Goal: Task Accomplishment & Management: Manage account settings

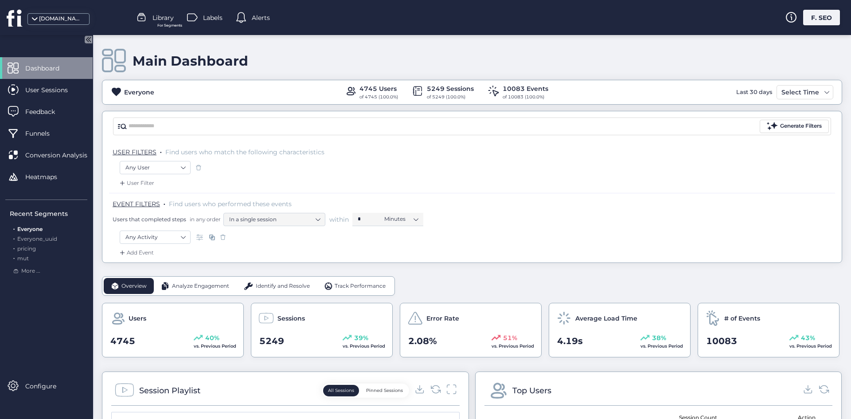
click at [830, 10] on div "F. SEO" at bounding box center [821, 18] width 37 height 16
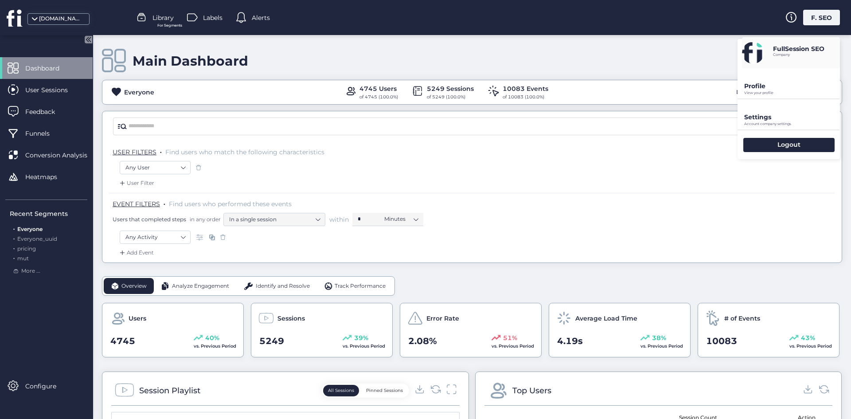
click at [780, 123] on p "Account company settings" at bounding box center [792, 124] width 96 height 4
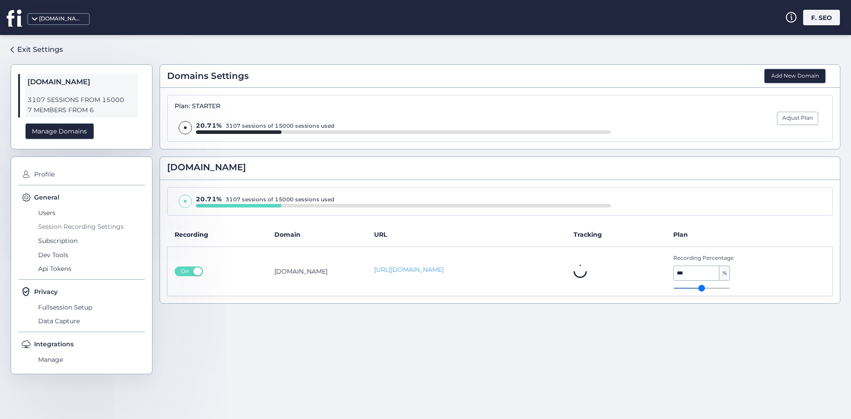
click at [76, 226] on span "Session Recording Settings" at bounding box center [90, 227] width 109 height 14
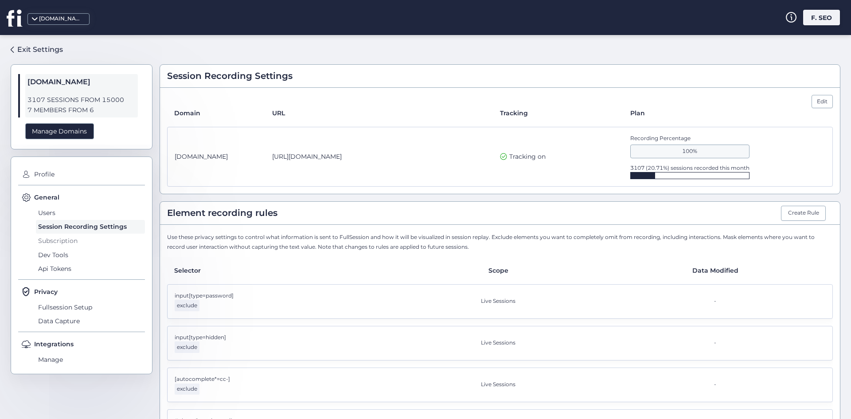
click at [84, 239] on span "Subscription" at bounding box center [90, 241] width 109 height 14
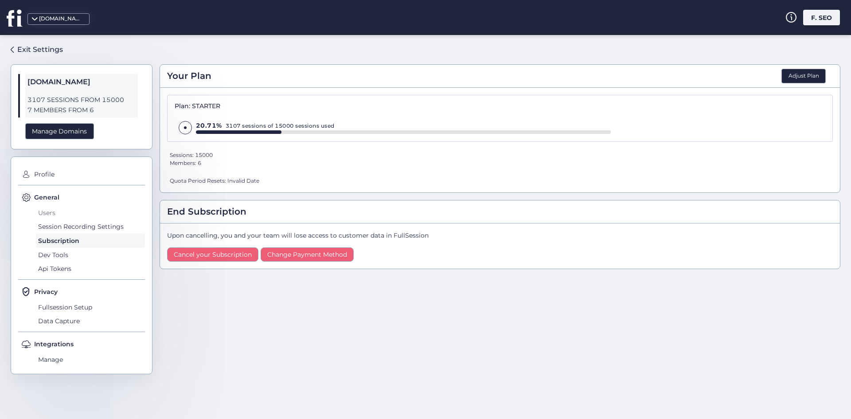
click at [64, 206] on span "Users" at bounding box center [90, 213] width 109 height 14
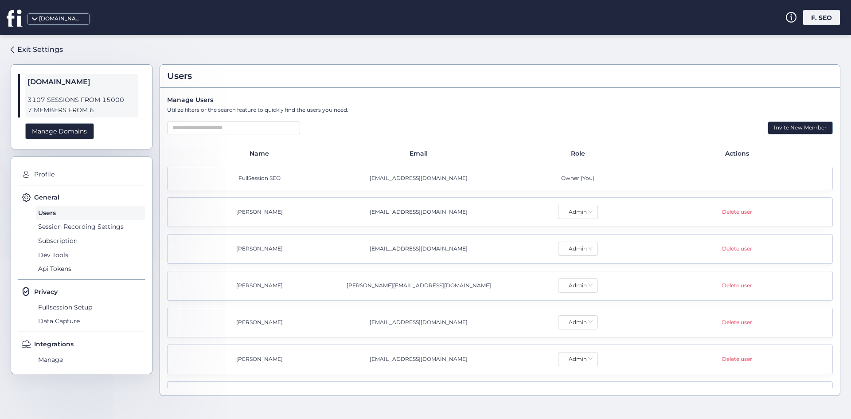
scroll to position [23, 0]
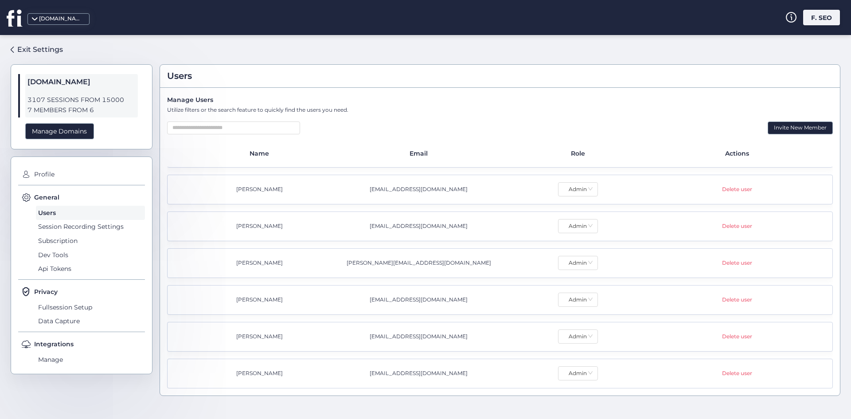
click at [266, 370] on div "[PERSON_NAME]" at bounding box center [261, 373] width 159 height 8
click at [57, 310] on span "Fullsession Setup" at bounding box center [90, 307] width 109 height 14
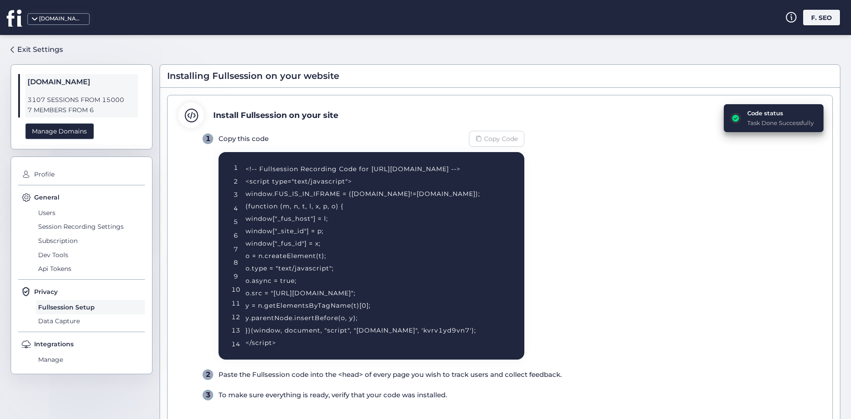
click at [491, 140] on span "Copy Code" at bounding box center [501, 139] width 34 height 10
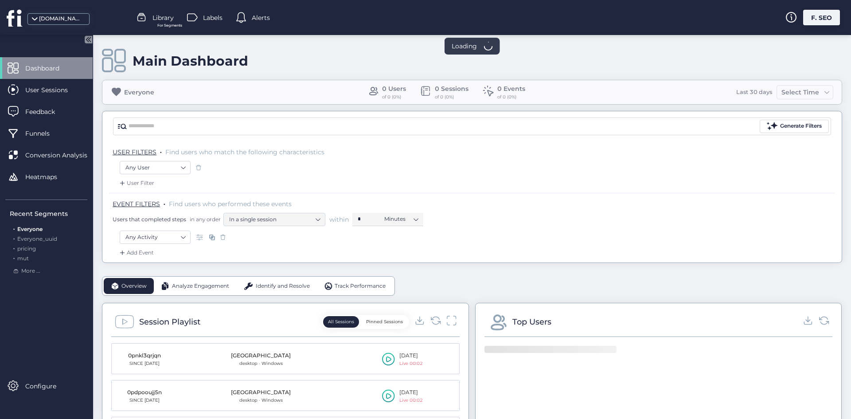
click at [822, 21] on div "F. SEO" at bounding box center [821, 18] width 37 height 16
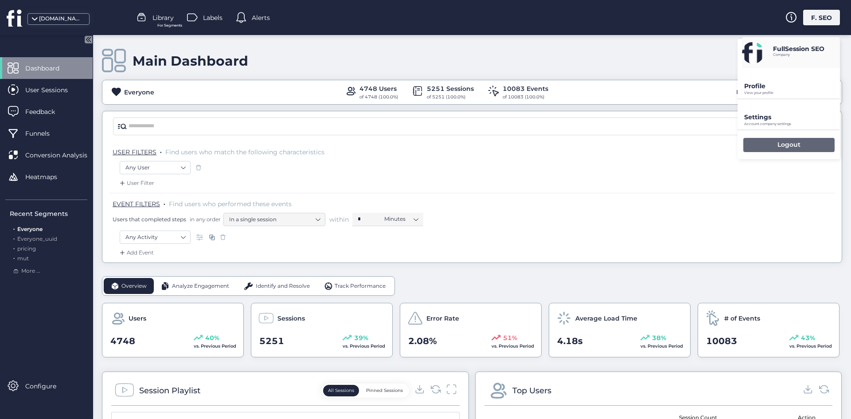
click at [795, 151] on div "Logout" at bounding box center [788, 145] width 91 height 14
